Goal: Task Accomplishment & Management: Use online tool/utility

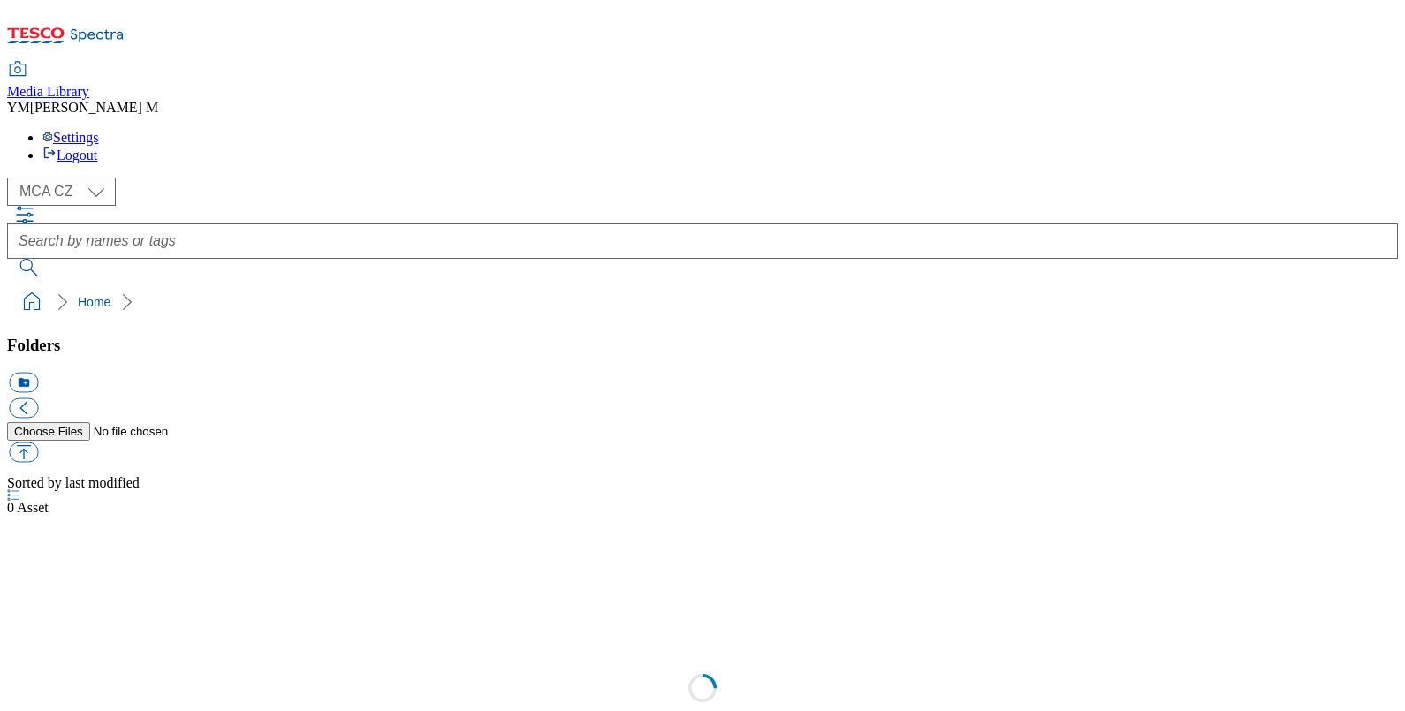
select select "flare-mca-cz"
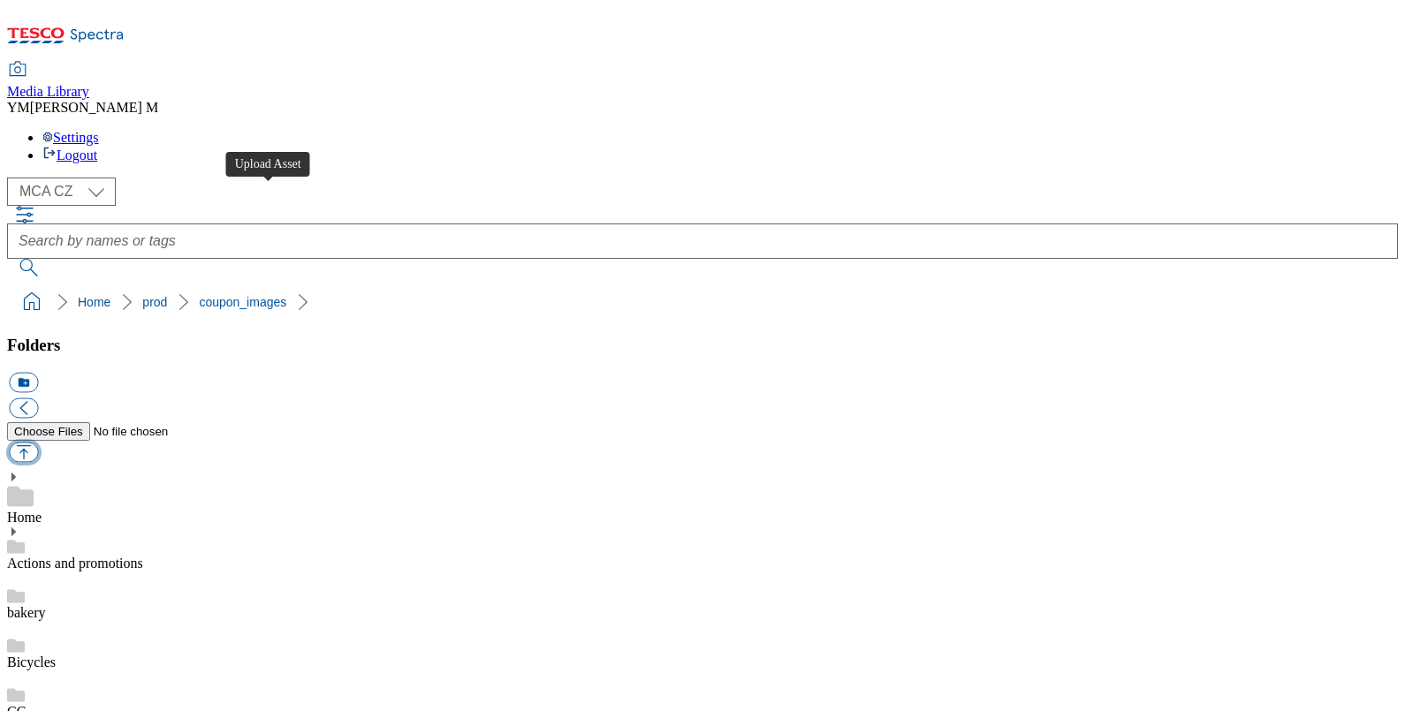
click at [38, 443] on button "button" at bounding box center [23, 453] width 29 height 20
